Goal: Information Seeking & Learning: Learn about a topic

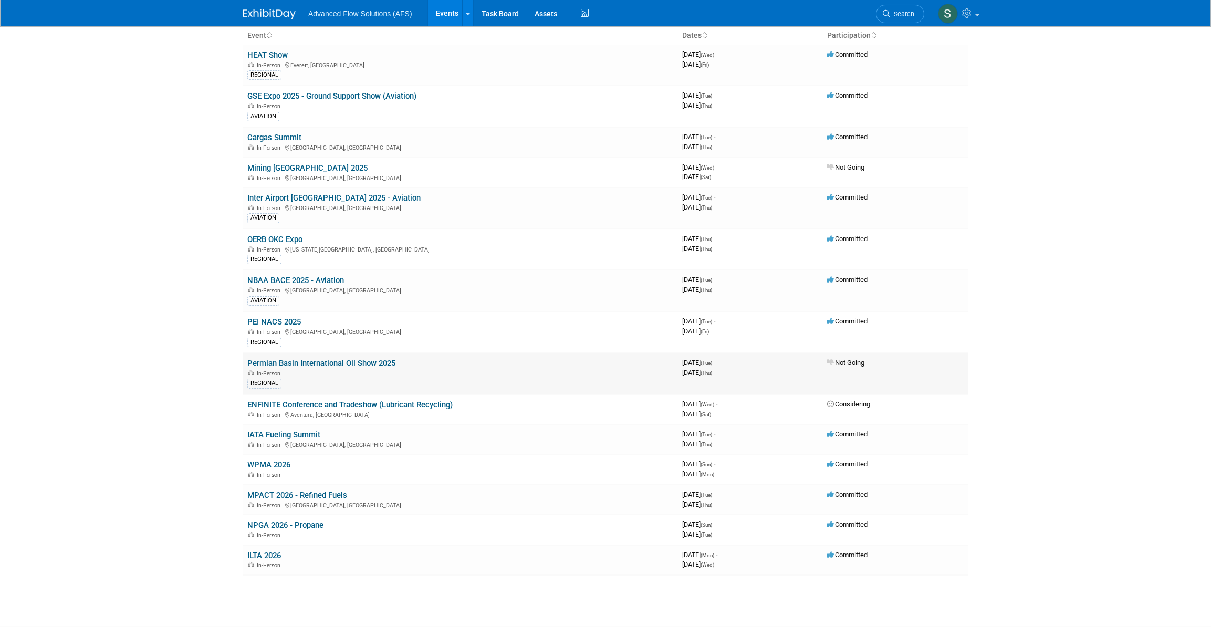
scroll to position [95, 0]
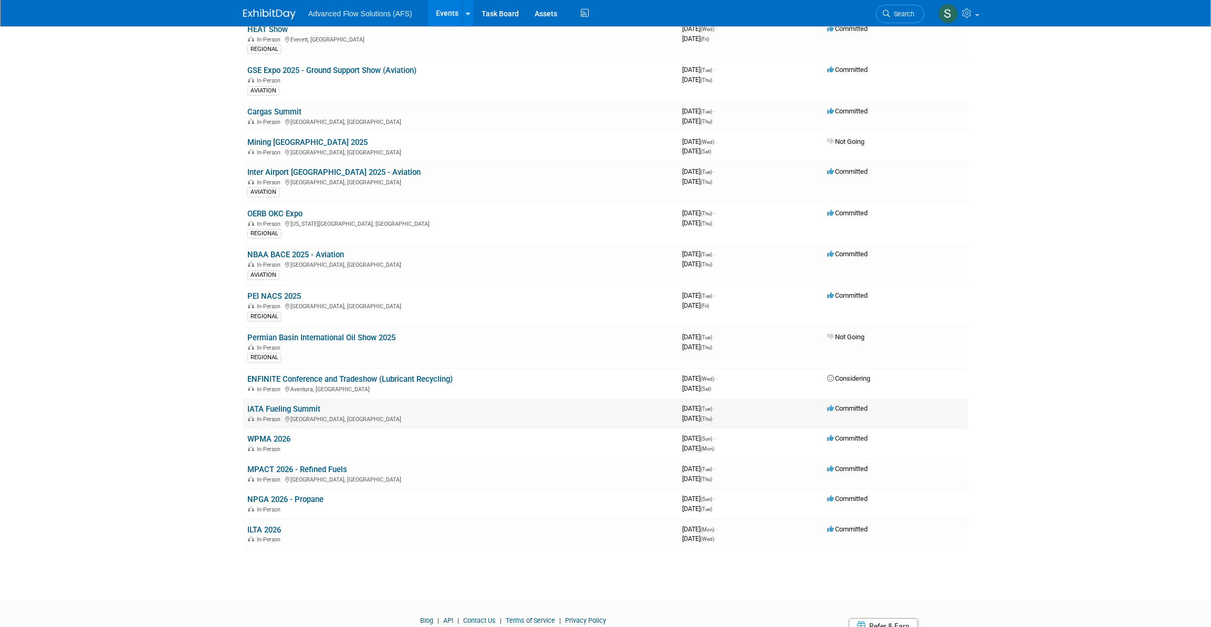
click at [279, 404] on link "IATA Fueling Summit" at bounding box center [283, 408] width 73 height 9
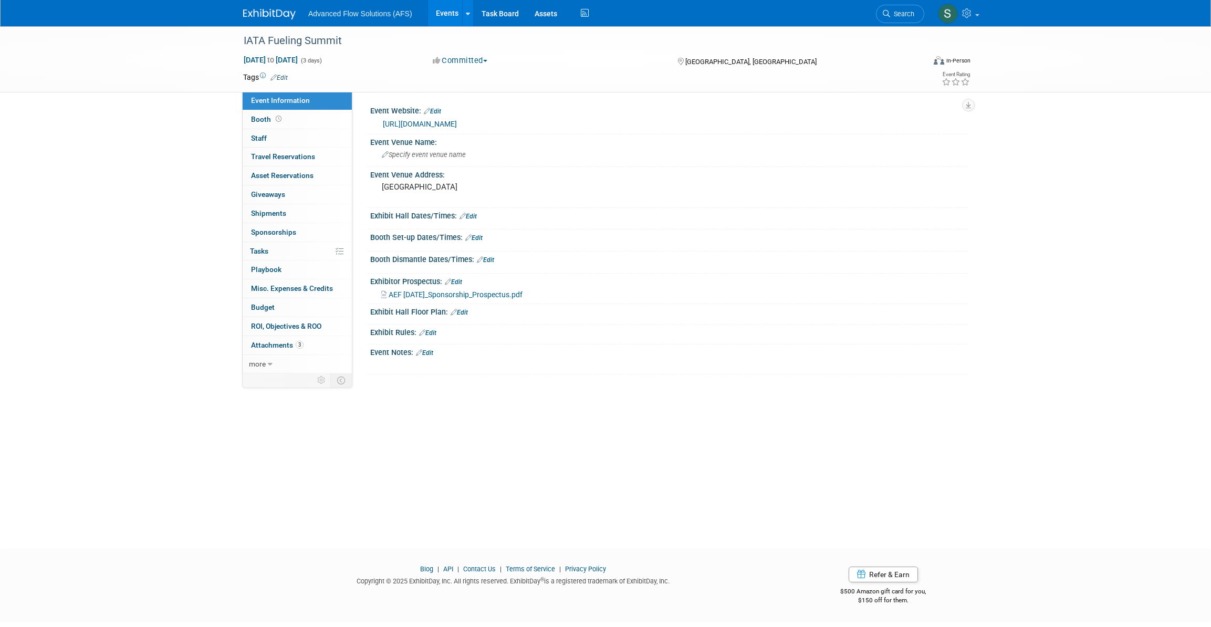
click at [457, 123] on link "https://www.iata.org/en/events/all/iata-aviation-energy-forum/" at bounding box center [420, 124] width 74 height 8
click at [489, 295] on span "AEF Nov 2025_Sponsorship_Prospectus.pdf" at bounding box center [456, 294] width 134 height 8
click at [268, 12] on img at bounding box center [269, 14] width 53 height 11
